Goal: Task Accomplishment & Management: Manage account settings

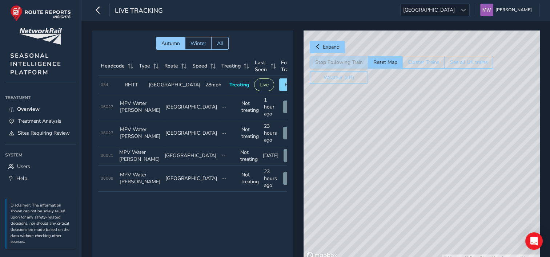
drag, startPoint x: 357, startPoint y: 119, endPoint x: 462, endPoint y: 198, distance: 130.9
click at [462, 198] on div "© Mapbox © OpenStreetMap Improve this map" at bounding box center [422, 147] width 236 height 232
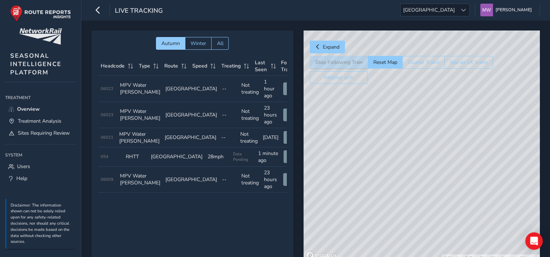
click at [455, 135] on div "© Mapbox © OpenStreetMap Improve this map" at bounding box center [422, 147] width 236 height 232
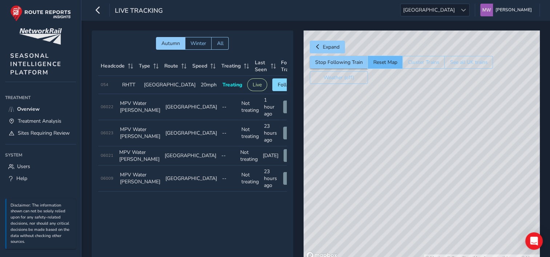
click at [388, 61] on button "Reset Map" at bounding box center [385, 62] width 35 height 13
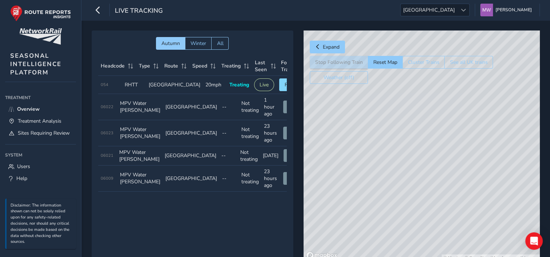
drag, startPoint x: 423, startPoint y: 218, endPoint x: 410, endPoint y: 134, distance: 84.7
click at [410, 134] on div "© Mapbox © OpenStreetMap Improve this map" at bounding box center [422, 147] width 236 height 232
drag, startPoint x: 415, startPoint y: 101, endPoint x: 432, endPoint y: 195, distance: 95.2
click at [432, 195] on div "© Mapbox © OpenStreetMap Improve this map" at bounding box center [422, 147] width 236 height 232
drag, startPoint x: 473, startPoint y: 165, endPoint x: 424, endPoint y: 166, distance: 48.3
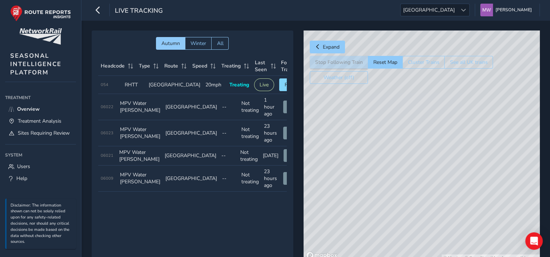
click at [424, 166] on div "© Mapbox © OpenStreetMap Improve this map" at bounding box center [422, 147] width 236 height 232
drag, startPoint x: 432, startPoint y: 146, endPoint x: 510, endPoint y: 185, distance: 87.5
click at [510, 185] on div "© Mapbox © OpenStreetMap Improve this map" at bounding box center [422, 147] width 236 height 232
drag, startPoint x: 358, startPoint y: 112, endPoint x: 445, endPoint y: 163, distance: 100.5
click at [445, 163] on div "© Mapbox © OpenStreetMap Improve this map" at bounding box center [422, 147] width 236 height 232
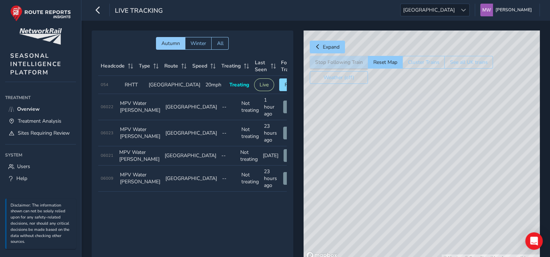
drag, startPoint x: 473, startPoint y: 171, endPoint x: 394, endPoint y: 157, distance: 79.8
click at [394, 157] on div "© Mapbox © OpenStreetMap Improve this map" at bounding box center [422, 147] width 236 height 232
drag, startPoint x: 454, startPoint y: 167, endPoint x: 410, endPoint y: 156, distance: 45.8
click at [410, 156] on div "© Mapbox © OpenStreetMap Improve this map" at bounding box center [422, 147] width 236 height 232
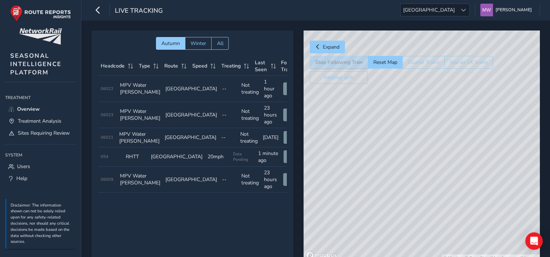
scroll to position [0, 19]
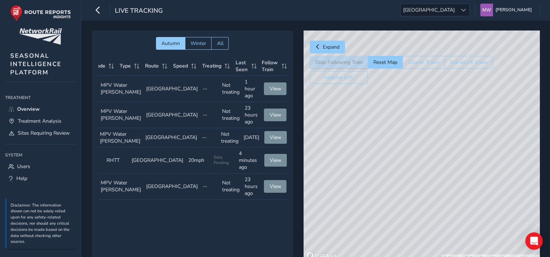
drag, startPoint x: 474, startPoint y: 164, endPoint x: 358, endPoint y: 143, distance: 117.8
click at [358, 143] on div "© Mapbox © OpenStreetMap Improve this map" at bounding box center [422, 147] width 236 height 232
drag, startPoint x: 482, startPoint y: 83, endPoint x: 483, endPoint y: 102, distance: 19.0
click at [506, 214] on div "Expand Stop Following Train Reset Map Cluster Trains See all UK trains Weather …" at bounding box center [422, 147] width 236 height 232
drag, startPoint x: 449, startPoint y: 38, endPoint x: 449, endPoint y: 52, distance: 14.2
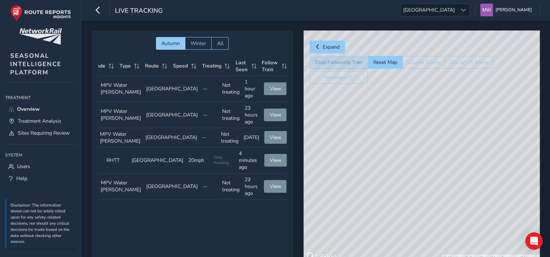
click at [449, 52] on div "Expand Stop Following Train Reset Map Cluster Trains See all UK trains Weather …" at bounding box center [401, 60] width 183 height 47
drag, startPoint x: 397, startPoint y: 117, endPoint x: 393, endPoint y: 230, distance: 113.1
click at [393, 231] on div "© Mapbox © OpenStreetMap Improve this map" at bounding box center [422, 147] width 236 height 232
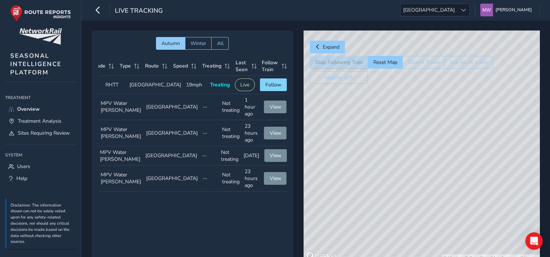
drag, startPoint x: 390, startPoint y: 169, endPoint x: 550, endPoint y: 196, distance: 162.3
click at [550, 196] on div "Autumn Winter All Headcode Type Route Speed Treating Last Seen Follow Train Hea…" at bounding box center [315, 151] width 469 height 262
drag, startPoint x: 399, startPoint y: 201, endPoint x: 477, endPoint y: 140, distance: 99.3
click at [477, 141] on div "© Mapbox © OpenStreetMap Improve this map" at bounding box center [422, 147] width 236 height 232
drag, startPoint x: 386, startPoint y: 175, endPoint x: 341, endPoint y: 161, distance: 47.6
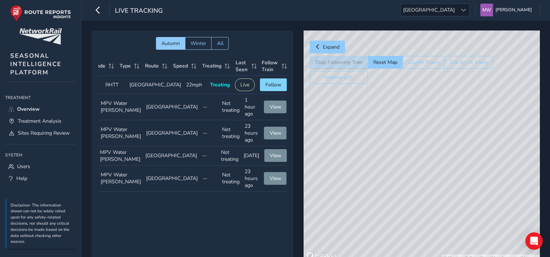
click at [341, 161] on div "© Mapbox © OpenStreetMap Improve this map" at bounding box center [422, 147] width 236 height 232
drag, startPoint x: 483, startPoint y: 114, endPoint x: 482, endPoint y: 165, distance: 50.9
click at [482, 165] on div "© Mapbox © OpenStreetMap Improve this map" at bounding box center [422, 147] width 236 height 232
drag, startPoint x: 366, startPoint y: 200, endPoint x: 473, endPoint y: 157, distance: 114.7
click at [473, 157] on div "© Mapbox © OpenStreetMap Improve this map" at bounding box center [422, 147] width 236 height 232
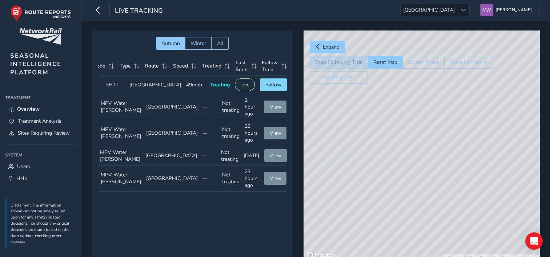
drag, startPoint x: 366, startPoint y: 181, endPoint x: 534, endPoint y: 145, distance: 171.5
click at [534, 145] on div "© Mapbox © OpenStreetMap Improve this map" at bounding box center [422, 147] width 236 height 232
drag, startPoint x: 500, startPoint y: 160, endPoint x: 354, endPoint y: 180, distance: 147.5
click at [354, 180] on div "© Mapbox © OpenStreetMap Improve this map" at bounding box center [422, 147] width 236 height 232
drag, startPoint x: 360, startPoint y: 181, endPoint x: 423, endPoint y: 137, distance: 76.4
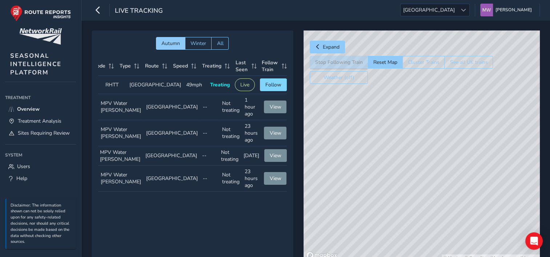
click at [423, 137] on div "© Mapbox © OpenStreetMap Improve this map" at bounding box center [422, 147] width 236 height 232
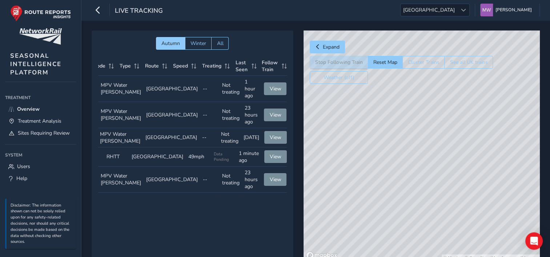
drag, startPoint x: 383, startPoint y: 158, endPoint x: 378, endPoint y: 185, distance: 27.4
click at [378, 185] on div "© Mapbox © OpenStreetMap Improve this map" at bounding box center [422, 147] width 236 height 232
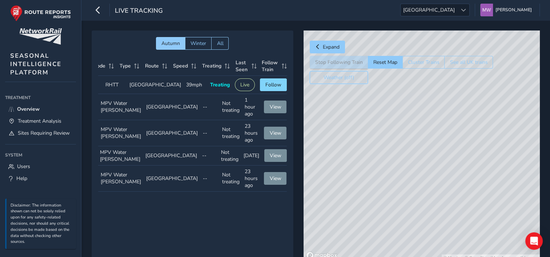
click at [336, 75] on button "Weather (off)" at bounding box center [339, 77] width 58 height 13
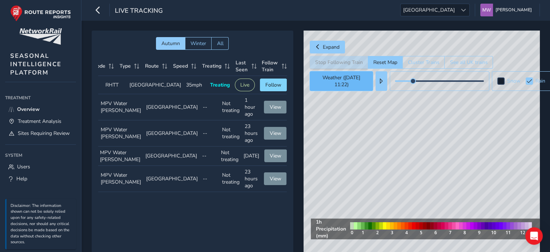
click at [335, 77] on button "Weather ([DATE] 11:22)" at bounding box center [341, 81] width 63 height 20
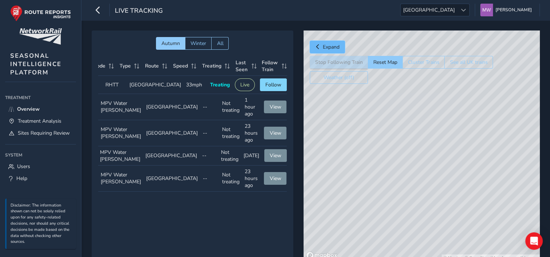
click at [329, 47] on span "Expand" at bounding box center [331, 47] width 17 height 7
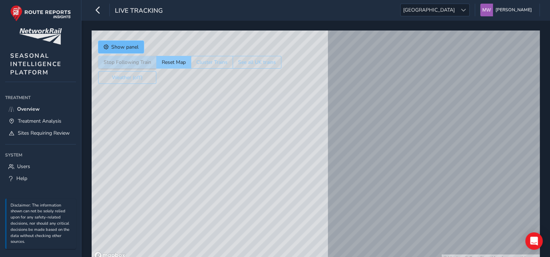
click at [105, 45] on span "Show panel" at bounding box center [106, 46] width 5 height 5
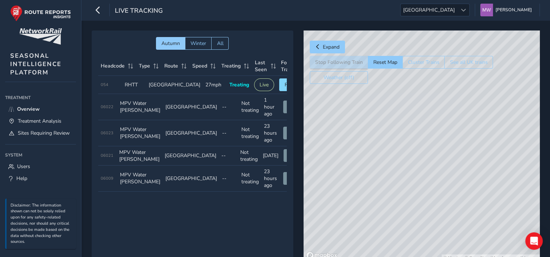
drag, startPoint x: 362, startPoint y: 170, endPoint x: 485, endPoint y: 164, distance: 123.4
click at [485, 164] on div "© Mapbox © OpenStreetMap Improve this map" at bounding box center [422, 147] width 236 height 232
click at [514, 10] on span "[PERSON_NAME]" at bounding box center [513, 10] width 36 height 13
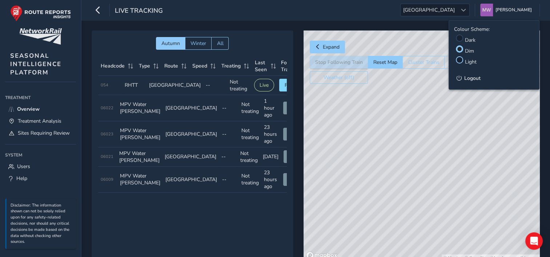
click at [459, 61] on div at bounding box center [459, 59] width 7 height 7
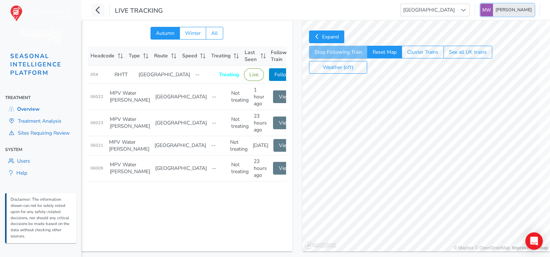
click at [525, 10] on span "[PERSON_NAME]" at bounding box center [513, 10] width 36 height 13
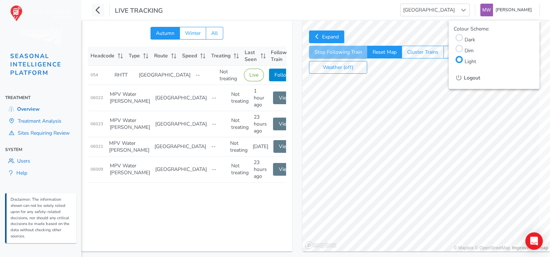
click at [468, 40] on label "Dark" at bounding box center [470, 39] width 11 height 7
click at [459, 37] on input "Colour Scheme:" at bounding box center [459, 37] width 0 height 0
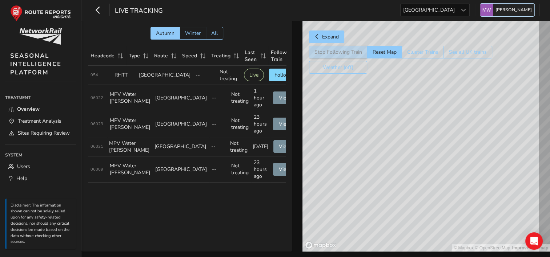
click at [520, 8] on span "[PERSON_NAME]" at bounding box center [513, 10] width 36 height 13
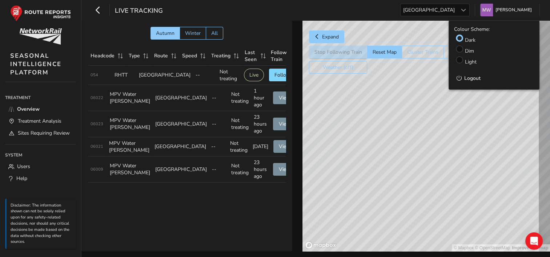
click at [470, 51] on label "Dim" at bounding box center [469, 51] width 9 height 7
click at [460, 48] on input "Dim" at bounding box center [460, 48] width 0 height 0
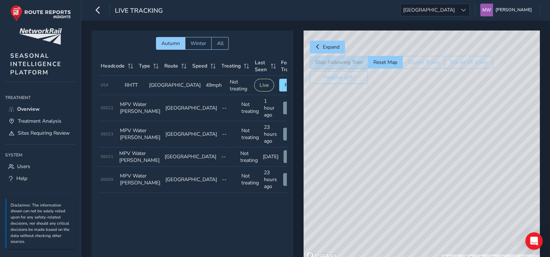
drag, startPoint x: 360, startPoint y: 180, endPoint x: 414, endPoint y: 137, distance: 68.8
click at [414, 137] on div "© Mapbox © OpenStreetMap Improve this map" at bounding box center [422, 147] width 236 height 232
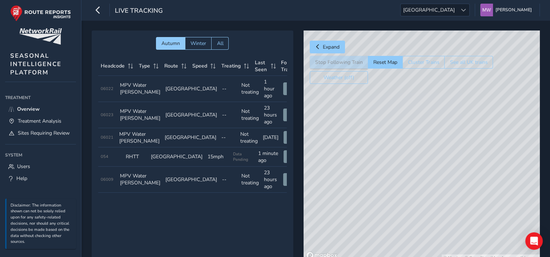
drag, startPoint x: 368, startPoint y: 129, endPoint x: 474, endPoint y: 145, distance: 106.6
click at [474, 145] on div "© Mapbox © OpenStreetMap Improve this map" at bounding box center [422, 147] width 236 height 232
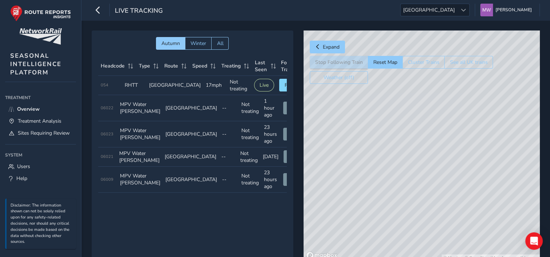
drag, startPoint x: 431, startPoint y: 189, endPoint x: 301, endPoint y: 186, distance: 129.8
click at [301, 186] on div "Autumn Winter All Headcode Type Route Speed Treating Last Seen Follow Train Hea…" at bounding box center [316, 152] width 448 height 242
drag, startPoint x: 462, startPoint y: 169, endPoint x: 423, endPoint y: 171, distance: 39.7
click at [423, 172] on div "© Mapbox © OpenStreetMap Improve this map" at bounding box center [422, 147] width 236 height 232
drag, startPoint x: 397, startPoint y: 128, endPoint x: 410, endPoint y: 148, distance: 23.7
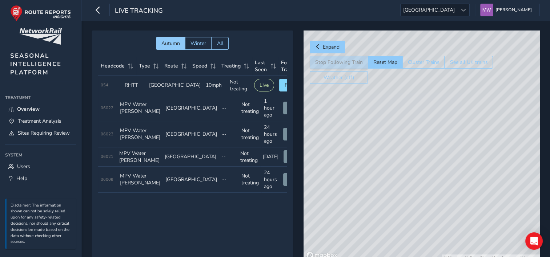
click at [410, 148] on div "© Mapbox © OpenStreetMap Improve this map" at bounding box center [422, 147] width 236 height 232
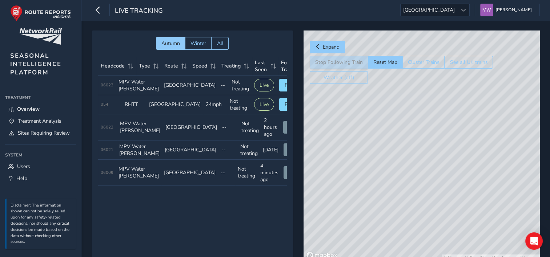
drag, startPoint x: 471, startPoint y: 215, endPoint x: 460, endPoint y: 71, distance: 144.8
click at [460, 71] on div "Expand Stop Following Train Reset Map Cluster Trains See all UK trains Weather …" at bounding box center [422, 147] width 236 height 232
drag, startPoint x: 489, startPoint y: 149, endPoint x: 425, endPoint y: 112, distance: 73.3
click at [425, 112] on div "© Mapbox © OpenStreetMap Improve this map" at bounding box center [422, 147] width 236 height 232
drag, startPoint x: 474, startPoint y: 166, endPoint x: 437, endPoint y: 148, distance: 40.5
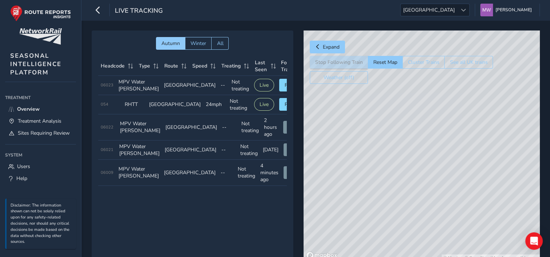
click at [437, 148] on div "© Mapbox © OpenStreetMap Improve this map" at bounding box center [422, 147] width 236 height 232
drag, startPoint x: 470, startPoint y: 191, endPoint x: 404, endPoint y: 159, distance: 72.8
click at [404, 159] on div "© Mapbox © OpenStreetMap Improve this map" at bounding box center [422, 147] width 236 height 232
drag, startPoint x: 406, startPoint y: 137, endPoint x: 475, endPoint y: 161, distance: 73.5
click at [475, 161] on div "© Mapbox © OpenStreetMap Improve this map" at bounding box center [422, 147] width 236 height 232
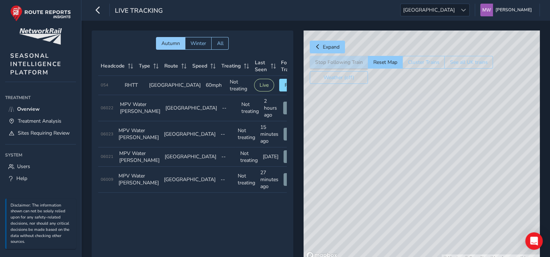
drag, startPoint x: 473, startPoint y: 217, endPoint x: 363, endPoint y: 152, distance: 127.6
click at [363, 152] on div "© Mapbox © OpenStreetMap Improve this map" at bounding box center [422, 147] width 236 height 232
